Goal: Information Seeking & Learning: Learn about a topic

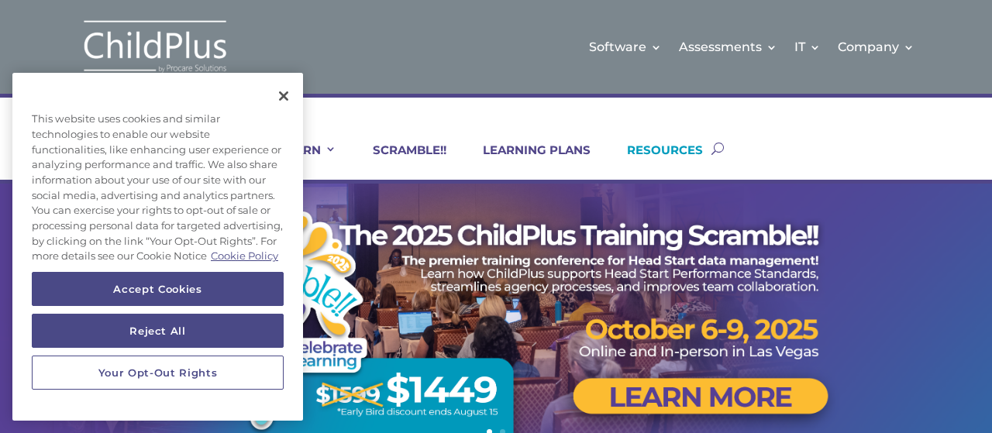
click at [642, 149] on link "RESOURCES" at bounding box center [655, 161] width 95 height 37
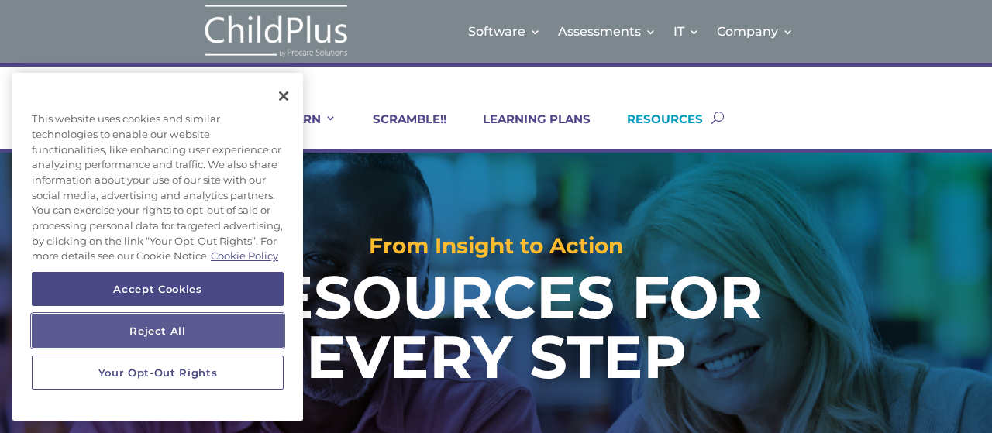
click at [208, 315] on button "Reject All" at bounding box center [158, 331] width 252 height 34
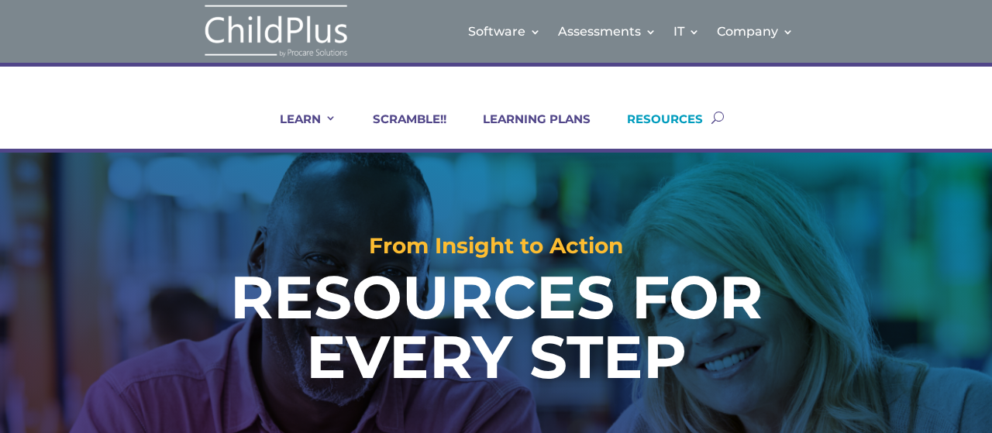
click at [838, 228] on div "From Insight to Action RESOURCES FOR EVERY STEP" at bounding box center [496, 288] width 893 height 270
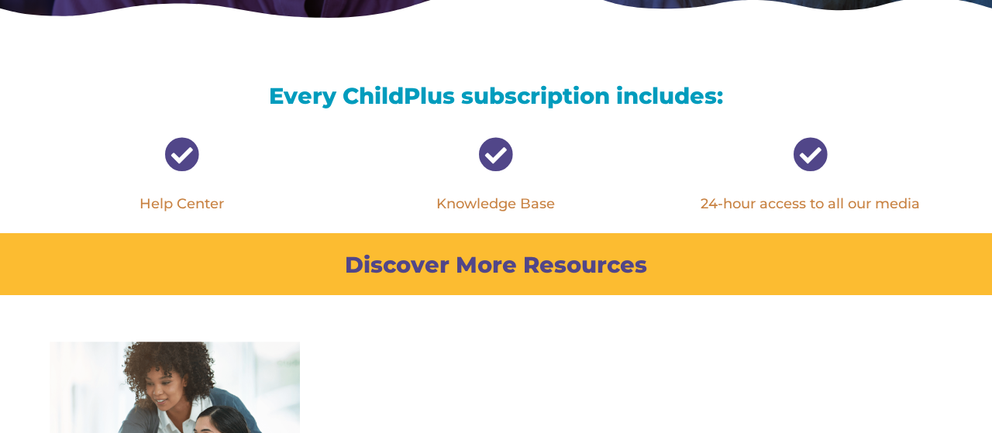
scroll to position [482, 0]
